Goal: Transaction & Acquisition: Obtain resource

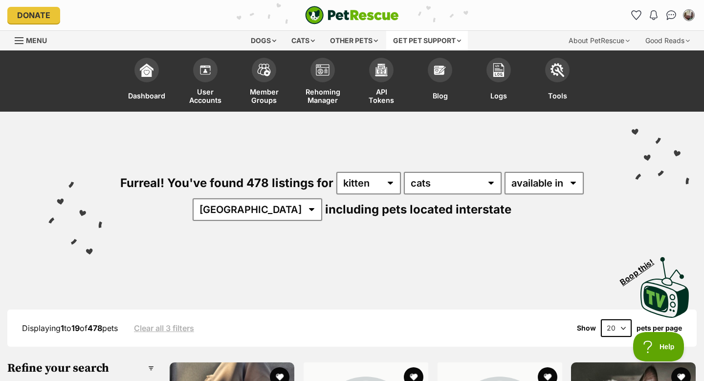
click at [419, 38] on div "Get pet support" at bounding box center [427, 41] width 82 height 20
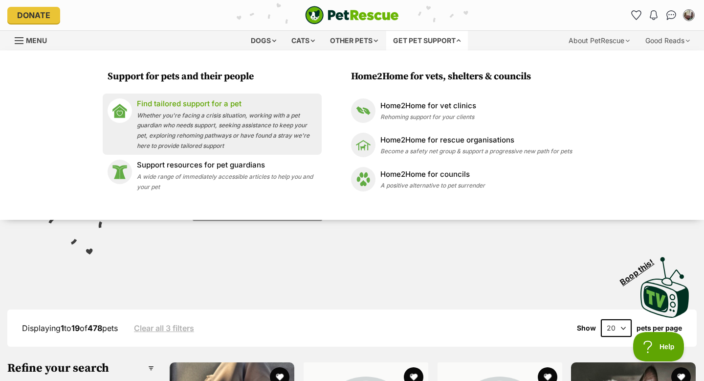
click at [223, 114] on span "Whether you're facing a crisis situation, working with a pet guardian who needs…" at bounding box center [223, 131] width 173 height 38
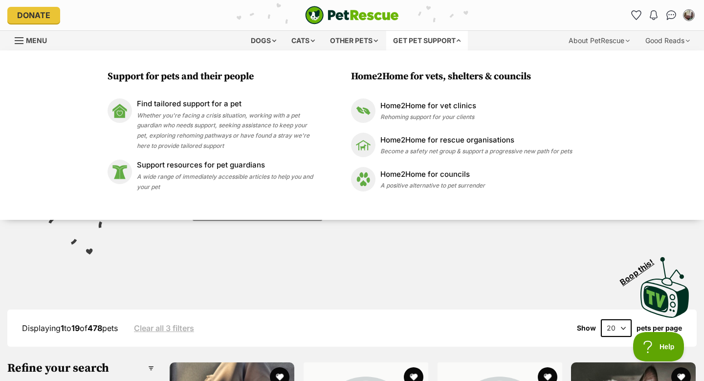
click at [70, 74] on div "Support for pets and their people Find tailored support for a pet Whether you'r…" at bounding box center [352, 134] width 704 height 169
click at [256, 39] on div "Dogs" at bounding box center [263, 41] width 39 height 20
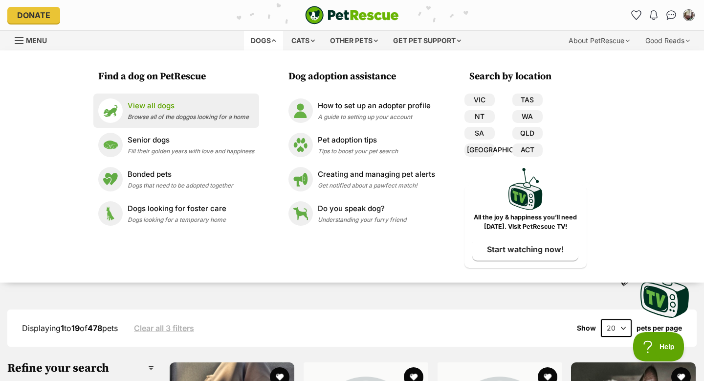
click at [145, 110] on p "View all dogs" at bounding box center [188, 105] width 121 height 11
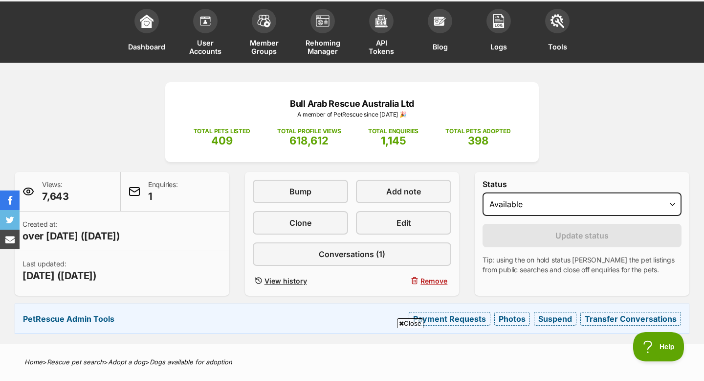
scroll to position [48, 0]
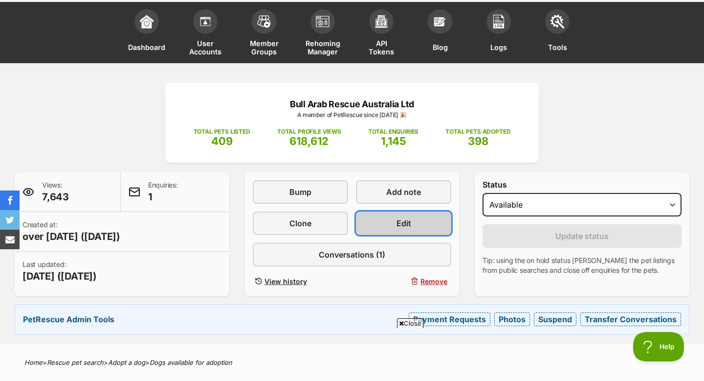
click at [391, 221] on link "Edit" at bounding box center [403, 222] width 95 height 23
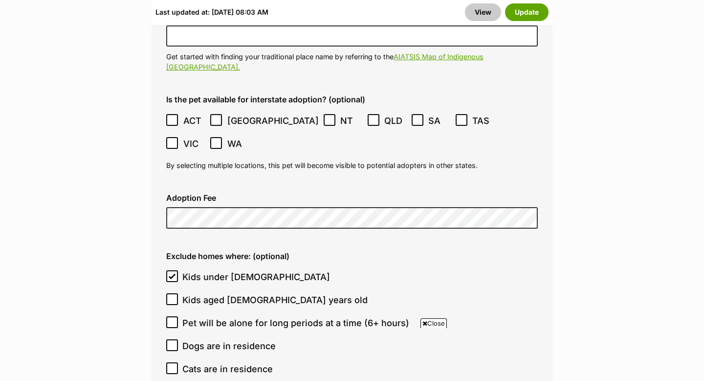
scroll to position [2936, 0]
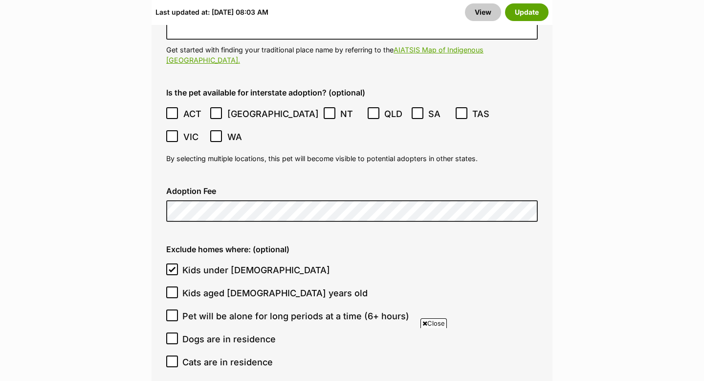
click at [174, 358] on icon at bounding box center [172, 361] width 7 height 7
click at [174, 355] on input "Cats are in residence" at bounding box center [172, 361] width 12 height 12
checkbox input "true"
click at [536, 13] on button "Update" at bounding box center [527, 12] width 44 height 18
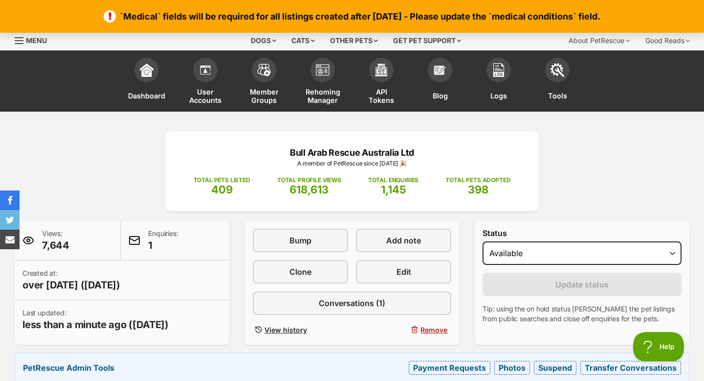
click at [125, 138] on div "Bull Arab Rescue Australia Ltd A member of PetRescue since 2014 🎉 TOTAL PETS LI…" at bounding box center [352, 256] width 704 height 251
click at [294, 328] on span "View history" at bounding box center [286, 329] width 43 height 10
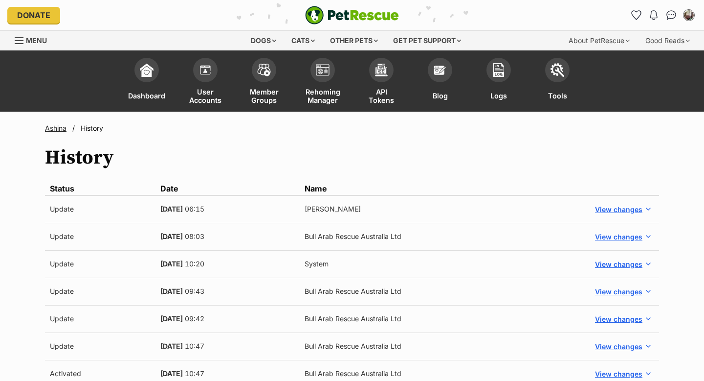
click at [54, 129] on link "Ashina" at bounding box center [56, 128] width 22 height 8
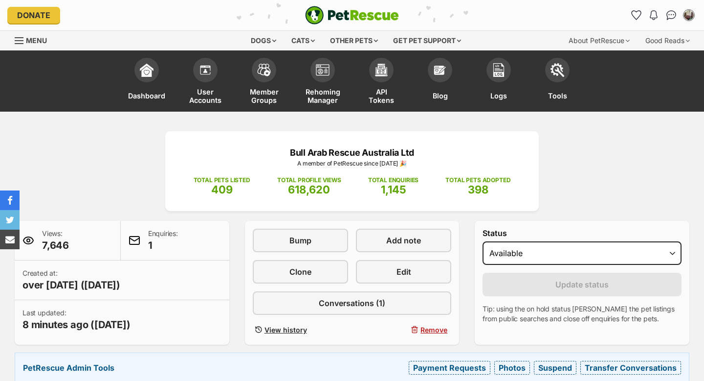
click at [92, 146] on div "Bull Arab Rescue Australia Ltd A member of PetRescue since 2014 🎉 TOTAL PETS LI…" at bounding box center [352, 256] width 704 height 251
click at [604, 151] on div "Bull Arab Rescue Australia Ltd A member of PetRescue since 2014 🎉 TOTAL PETS LI…" at bounding box center [352, 256] width 704 height 251
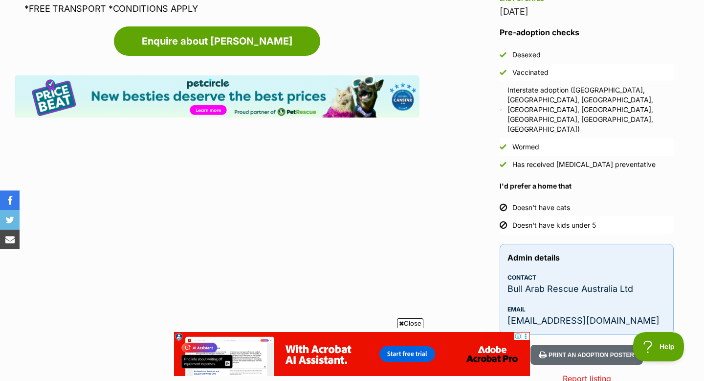
scroll to position [1343, 0]
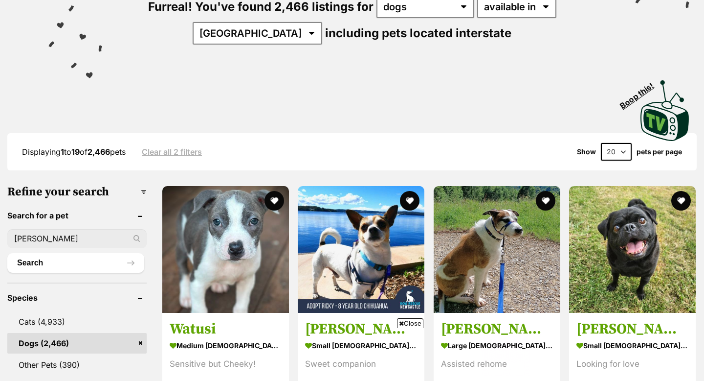
type input "[PERSON_NAME]"
click at [7, 253] on button "Search" at bounding box center [75, 263] width 137 height 20
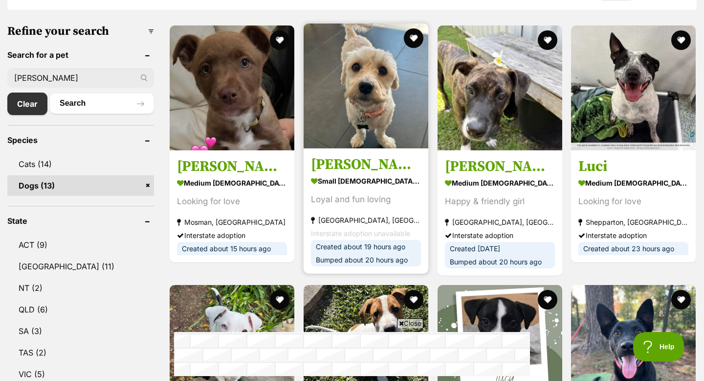
scroll to position [333, 0]
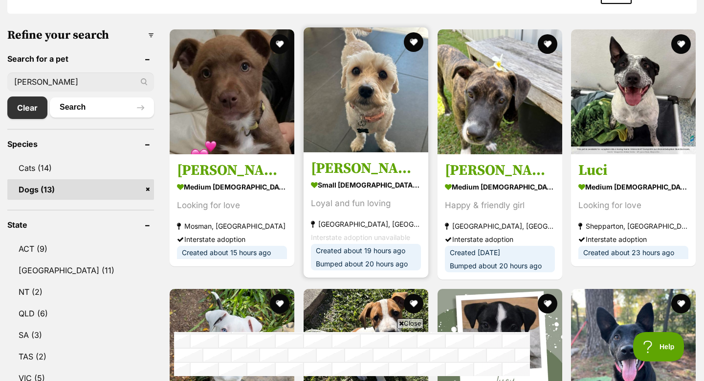
click at [365, 114] on img at bounding box center [366, 89] width 125 height 125
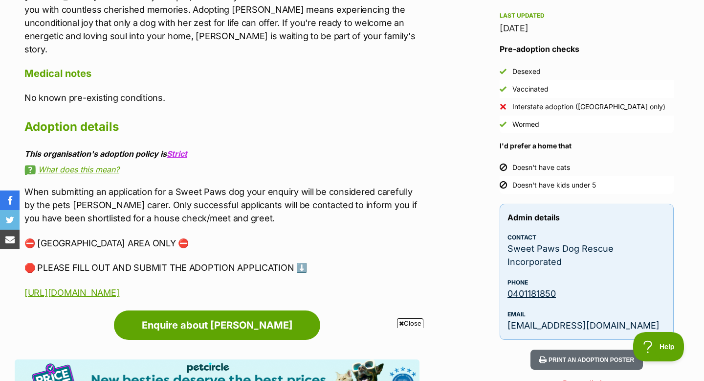
scroll to position [1193, 0]
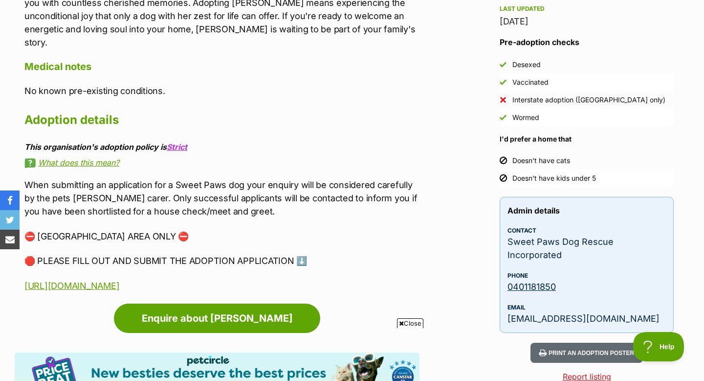
drag, startPoint x: 15, startPoint y: 260, endPoint x: 257, endPoint y: 259, distance: 242.1
copy link "[URL][DOMAIN_NAME]"
click at [419, 109] on h2 "Adoption details" at bounding box center [221, 120] width 395 height 22
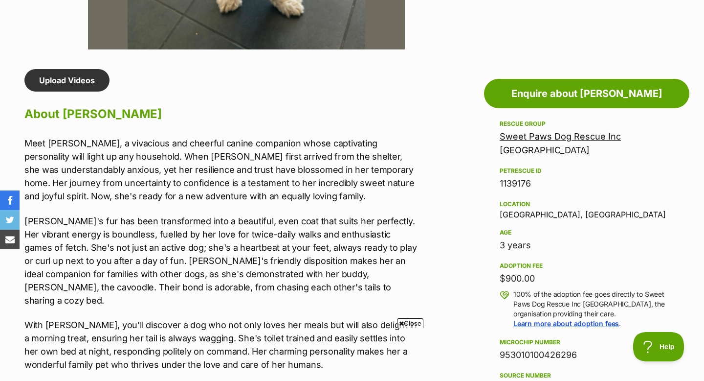
scroll to position [783, 0]
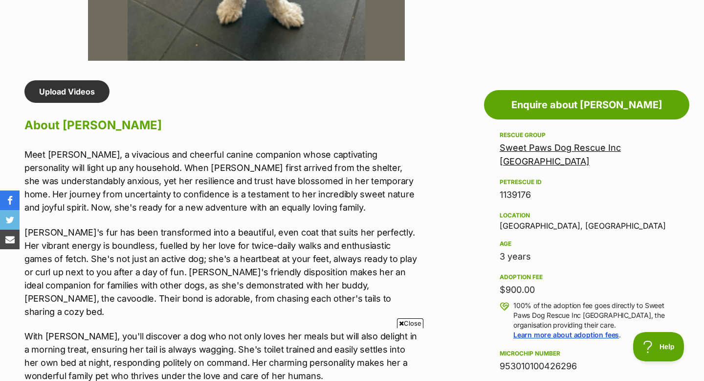
click at [573, 147] on link "Sweet Paws Dog Rescue Inc [GEOGRAPHIC_DATA]" at bounding box center [560, 154] width 121 height 24
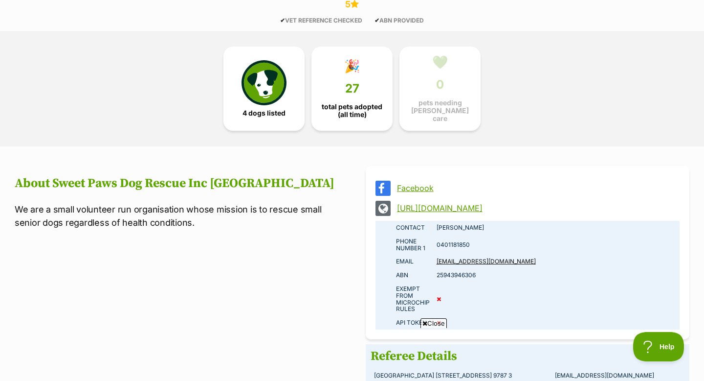
scroll to position [542, 0]
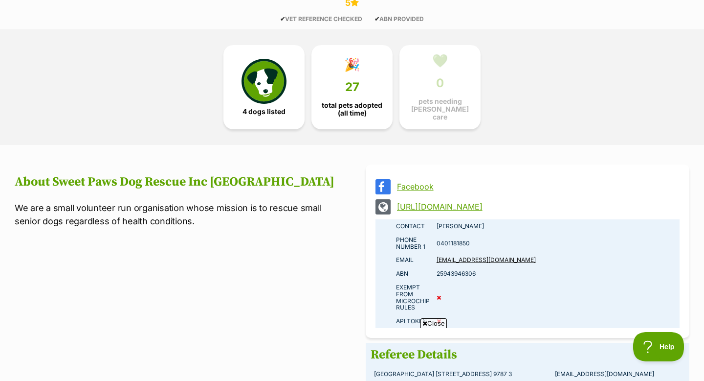
click at [497, 202] on link "http://www.sweetpawsdogrescue.com.au" at bounding box center [536, 206] width 279 height 9
